Goal: Transaction & Acquisition: Subscribe to service/newsletter

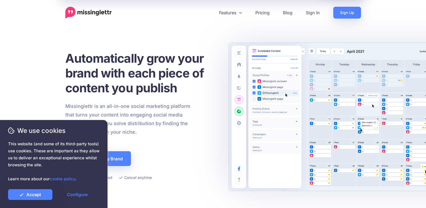
click at [391, 18] on nav "Features Drip Campaigns Drive traffic on autopilot Curate Find and be found Cal…" at bounding box center [213, 13] width 426 height 12
click at [304, 10] on link "Sign In" at bounding box center [312, 13] width 27 height 12
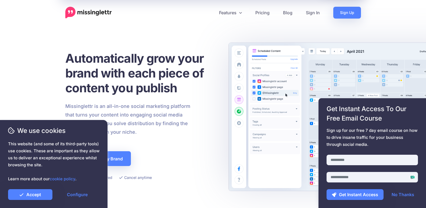
scroll to position [1998, 0]
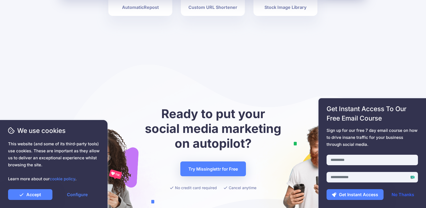
click at [405, 196] on link "No Thanks" at bounding box center [402, 194] width 33 height 11
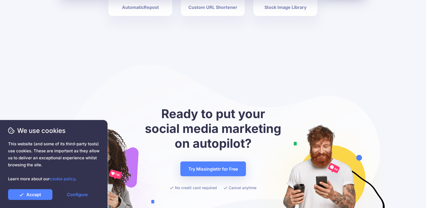
click at [325, 131] on div "Get Instant Access To Our Free Email Course Sign up for our free 7 day email co…" at bounding box center [373, 153] width 108 height 110
click at [323, 133] on div "Get Instant Access To Our Free Email Course Sign up for our free 7 day email co…" at bounding box center [373, 153] width 108 height 110
click at [337, 132] on span "Sign up for our free 7 day email course on how to drive insane traffic for your…" at bounding box center [372, 137] width 91 height 21
click at [40, 194] on link "Accept" at bounding box center [30, 194] width 44 height 11
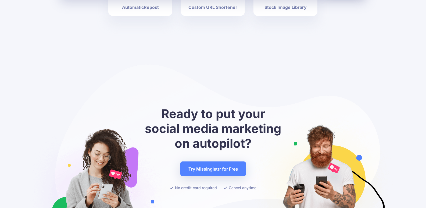
click at [328, 131] on span "Sign up for our free 7 day email course on how to drive insane traffic for your…" at bounding box center [372, 137] width 91 height 21
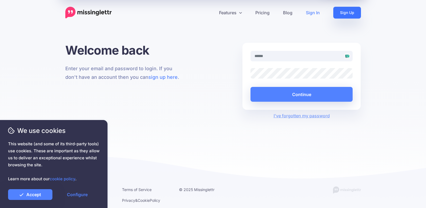
click at [340, 9] on link "Sign Up" at bounding box center [347, 13] width 28 height 12
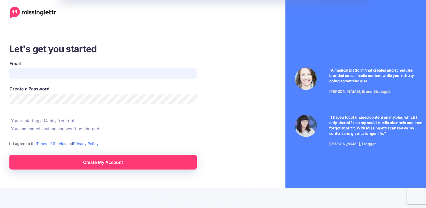
click at [46, 74] on input "Email" at bounding box center [102, 73] width 187 height 10
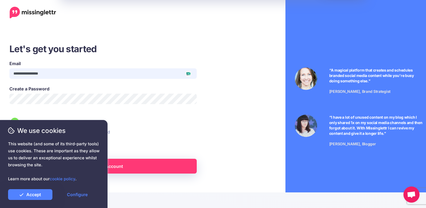
type input "**********"
click at [164, 166] on link "Create My Account" at bounding box center [102, 166] width 187 height 15
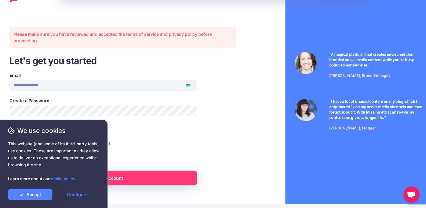
scroll to position [0, 10302]
click at [37, 192] on link "Accept" at bounding box center [30, 194] width 44 height 11
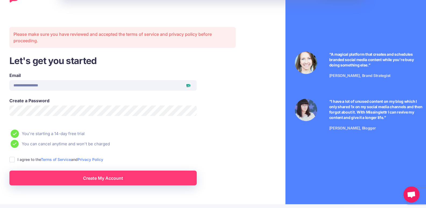
click at [96, 177] on span "This website (and some of its third-party tools) use cookies. These are importa…" at bounding box center [53, 161] width 91 height 42
click at [14, 160] on span "This website (and some of its third-party tools) use cookies. These are importa…" at bounding box center [53, 161] width 91 height 42
click at [13, 163] on span "This website (and some of its third-party tools) use cookies. These are importa…" at bounding box center [53, 161] width 91 height 42
click at [12, 160] on span "This website (and some of its third-party tools) use cookies. These are importa…" at bounding box center [53, 161] width 91 height 42
click at [10, 159] on span "This website (and some of its third-party tools) use cookies. These are importa…" at bounding box center [53, 161] width 91 height 42
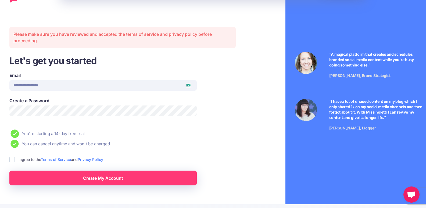
click at [12, 160] on span "This website (and some of its third-party tools) use cookies. These are importa…" at bounding box center [53, 161] width 91 height 42
click at [12, 161] on span "This website (and some of its third-party tools) use cookies. These are importa…" at bounding box center [53, 161] width 91 height 42
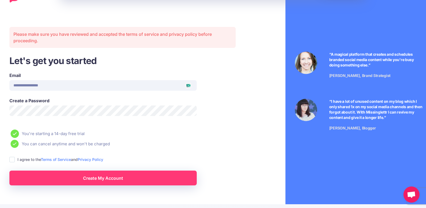
click at [12, 161] on span "This website (and some of its third-party tools) use cookies. These are importa…" at bounding box center [53, 161] width 91 height 42
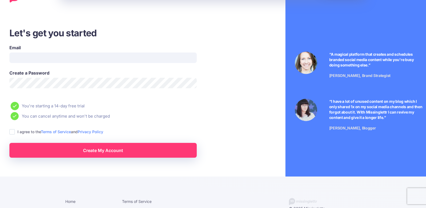
scroll to position [16, 0]
click at [49, 54] on input "Email" at bounding box center [102, 57] width 187 height 10
click at [75, 50] on label "Email" at bounding box center [102, 47] width 187 height 6
click at [75, 52] on input "**********" at bounding box center [102, 57] width 187 height 10
click at [70, 60] on input "**********" at bounding box center [102, 57] width 187 height 10
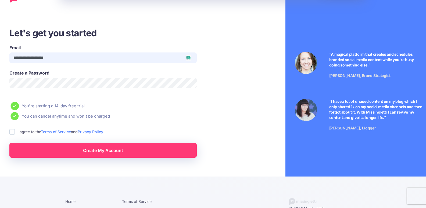
click at [70, 60] on input "**********" at bounding box center [102, 57] width 187 height 10
type input "**********"
click at [12, 131] on ins at bounding box center [11, 131] width 5 height 5
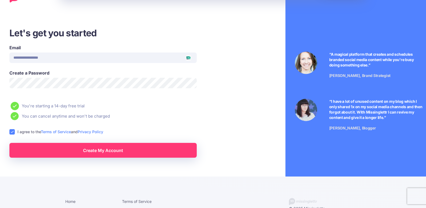
click at [12, 131] on ins at bounding box center [11, 131] width 5 height 5
click at [10, 131] on ins at bounding box center [11, 131] width 5 height 5
drag, startPoint x: 62, startPoint y: 162, endPoint x: 64, endPoint y: 154, distance: 8.3
click at [62, 162] on div "**********" at bounding box center [122, 104] width 253 height 241
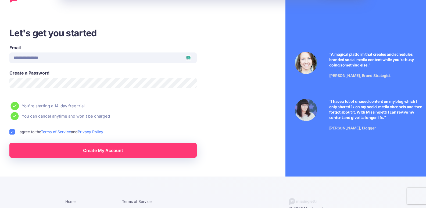
click at [68, 148] on link "Create My Account" at bounding box center [102, 150] width 187 height 15
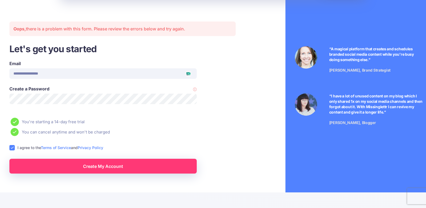
scroll to position [23, 0]
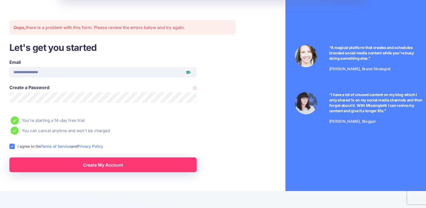
click at [58, 168] on link "Create My Account" at bounding box center [102, 164] width 187 height 15
click at [60, 164] on link "Create My Account" at bounding box center [102, 164] width 187 height 15
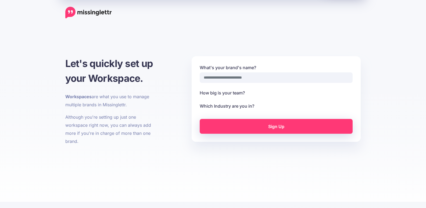
select select
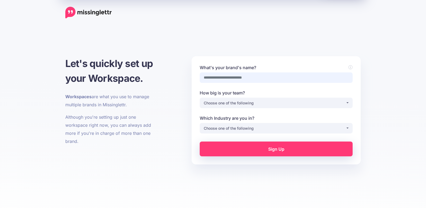
click at [247, 80] on input "What's your brand's name?" at bounding box center [276, 77] width 153 height 10
type input "*****"
click at [233, 105] on div "Choose one of the following" at bounding box center [275, 103] width 142 height 6
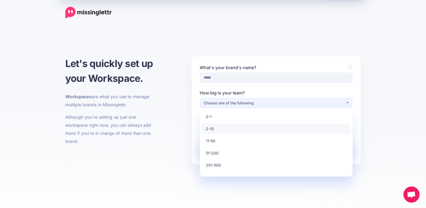
click at [230, 125] on link "2-10" at bounding box center [276, 128] width 149 height 10
select select "*"
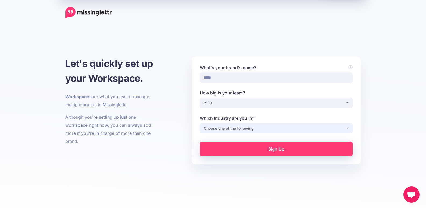
click at [230, 127] on div "Choose one of the following" at bounding box center [275, 128] width 142 height 6
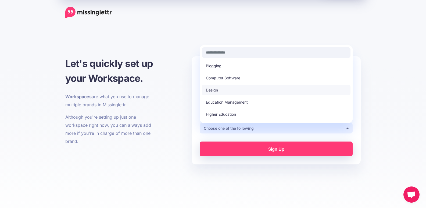
click at [224, 87] on link "Design" at bounding box center [276, 90] width 149 height 10
select select "******"
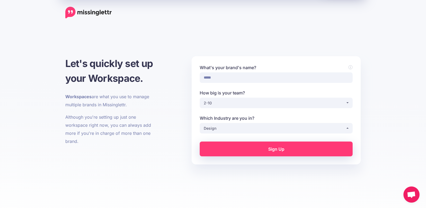
click at [240, 145] on link "Sign Up" at bounding box center [276, 148] width 153 height 15
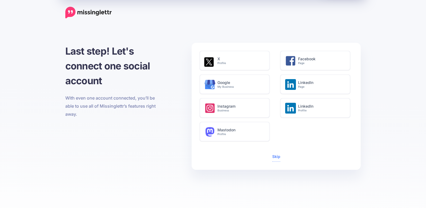
click at [274, 153] on span "Skip" at bounding box center [276, 156] width 8 height 9
click at [275, 154] on span "Skip" at bounding box center [276, 156] width 8 height 9
click at [277, 155] on link "Skip" at bounding box center [276, 156] width 8 height 5
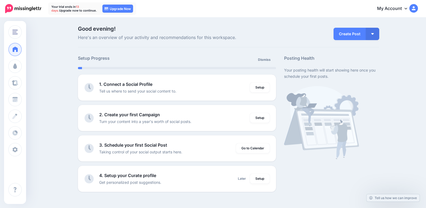
click at [406, 11] on link "My Account" at bounding box center [395, 8] width 46 height 13
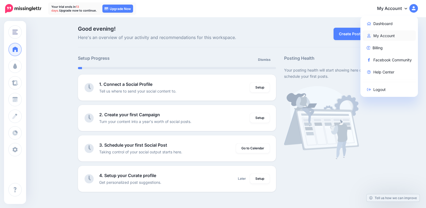
click at [388, 33] on link "My Account" at bounding box center [389, 35] width 53 height 10
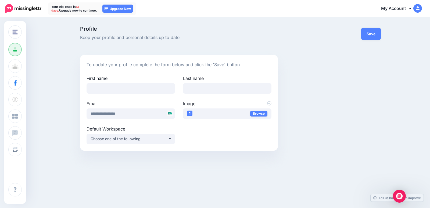
click at [411, 12] on link "My Account" at bounding box center [399, 8] width 46 height 13
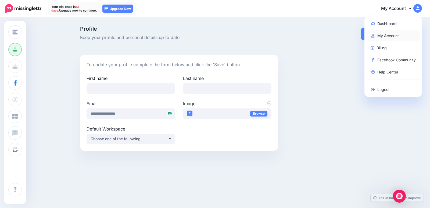
click at [391, 34] on link "My Account" at bounding box center [393, 35] width 53 height 10
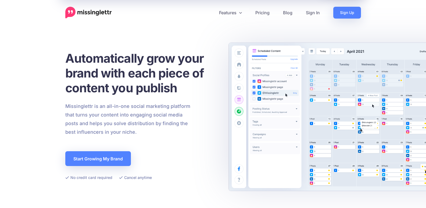
scroll to position [1773, 0]
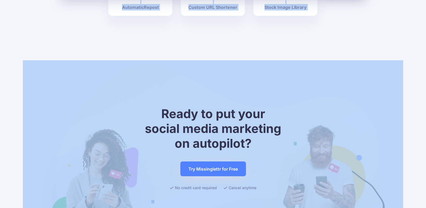
drag, startPoint x: 426, startPoint y: 38, endPoint x: 429, endPoint y: 76, distance: 38.3
